Goal: Information Seeking & Learning: Learn about a topic

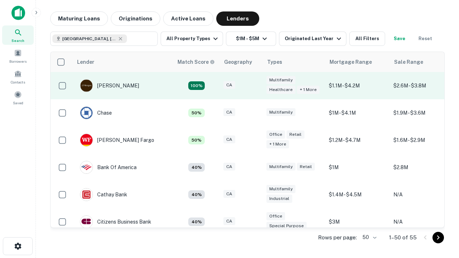
click at [255, 86] on div "CA" at bounding box center [242, 86] width 36 height 10
